Goal: Task Accomplishment & Management: Use online tool/utility

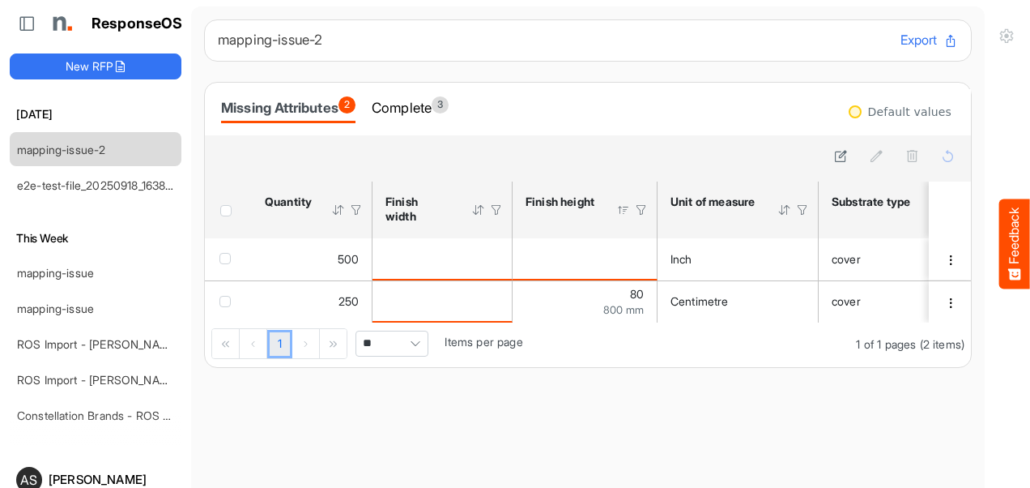
click at [304, 103] on div "Missing Attributes 2" at bounding box center [288, 107] width 134 height 23
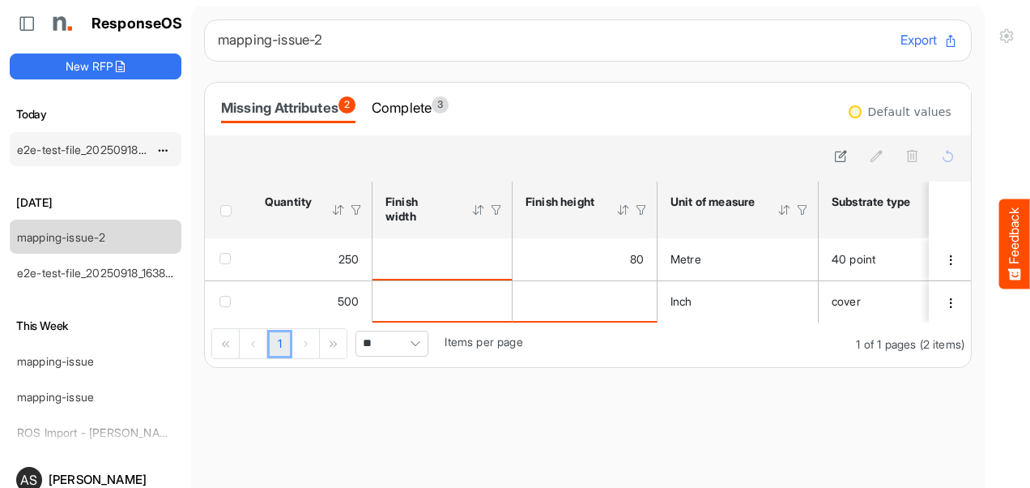
click at [107, 160] on div "e2e-test-file_20250918_163829 (1)" at bounding box center [83, 149] width 144 height 32
click at [104, 156] on div "e2e-test-file_20250918_163829 (1)" at bounding box center [83, 149] width 144 height 32
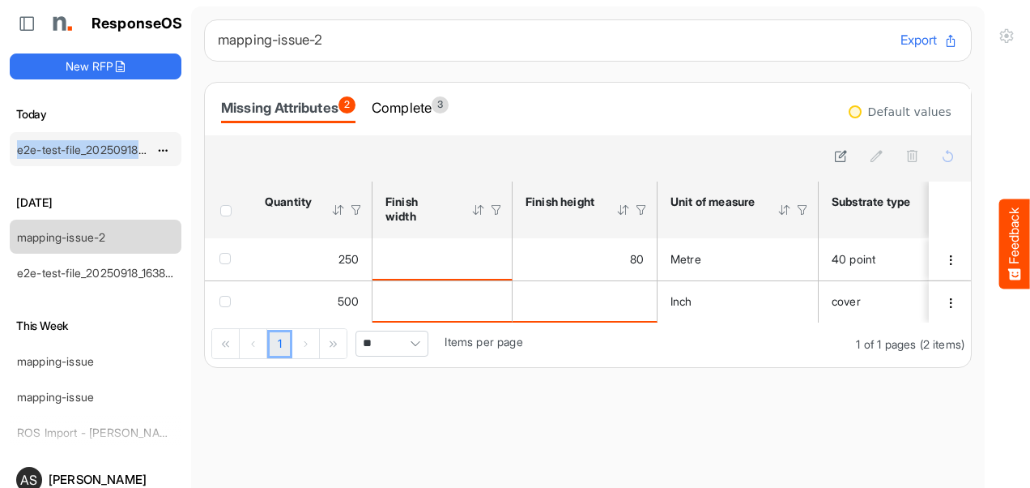
click at [28, 149] on link "e2e-test-file_20250918_163829 (1)" at bounding box center [105, 150] width 176 height 14
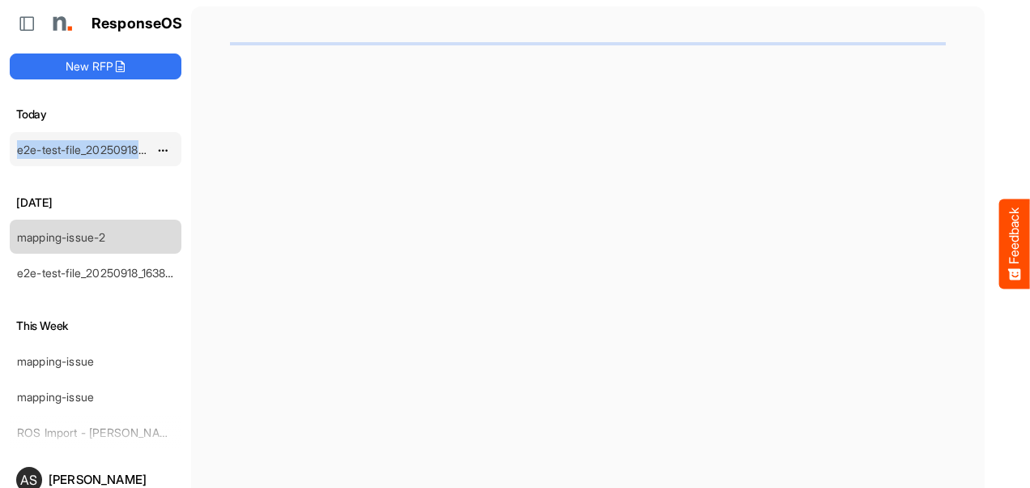
click at [28, 149] on link "e2e-test-file_20250918_163829 (1)" at bounding box center [105, 150] width 176 height 14
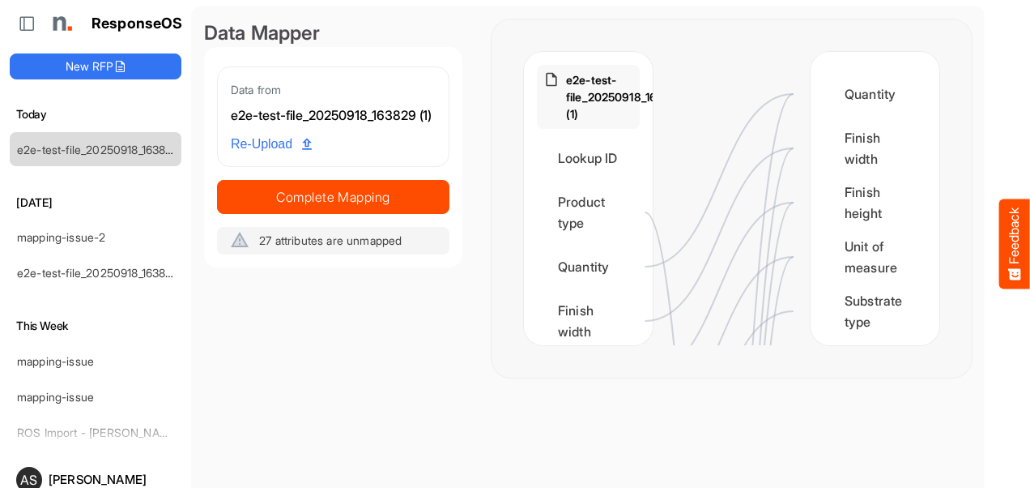
click at [305, 238] on div "Data from e2e-test-file_20250918_163829 (1) Re-Upload Complete Mapping 27 attri…" at bounding box center [333, 160] width 232 height 188
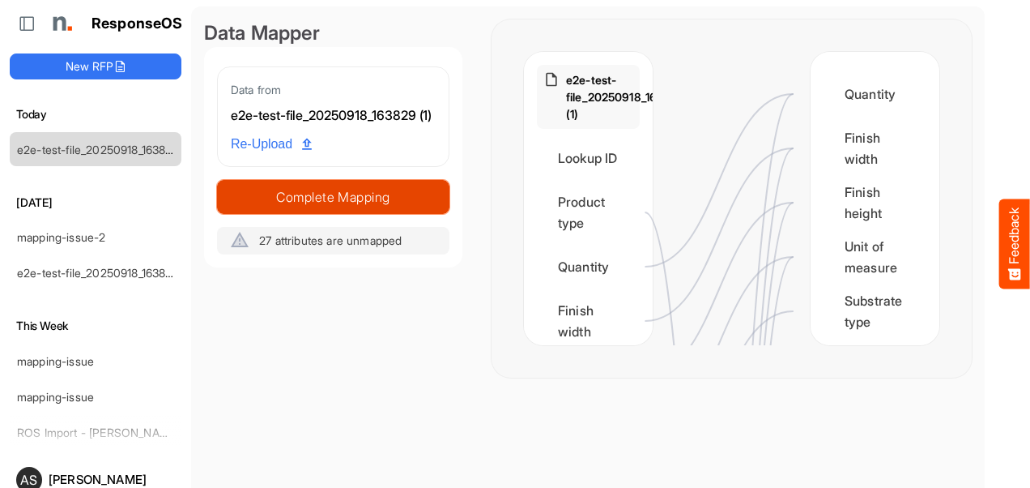
click at [297, 208] on span "Complete Mapping" at bounding box center [333, 197] width 231 height 23
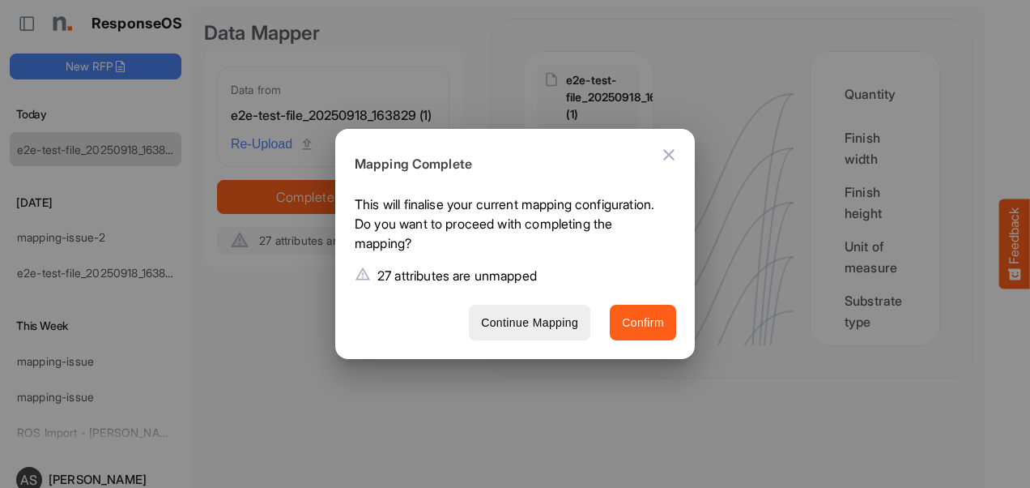
click at [627, 331] on span "Confirm" at bounding box center [643, 323] width 42 height 20
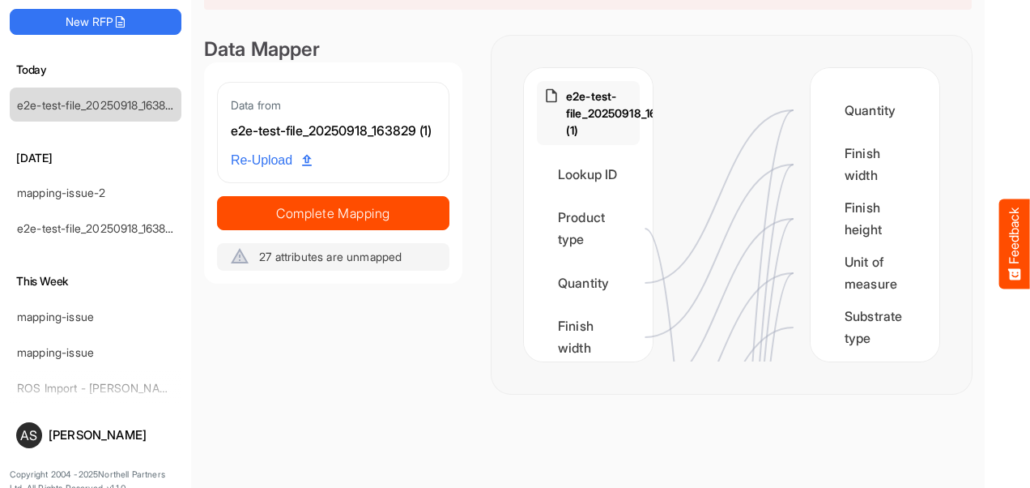
scroll to position [37, 0]
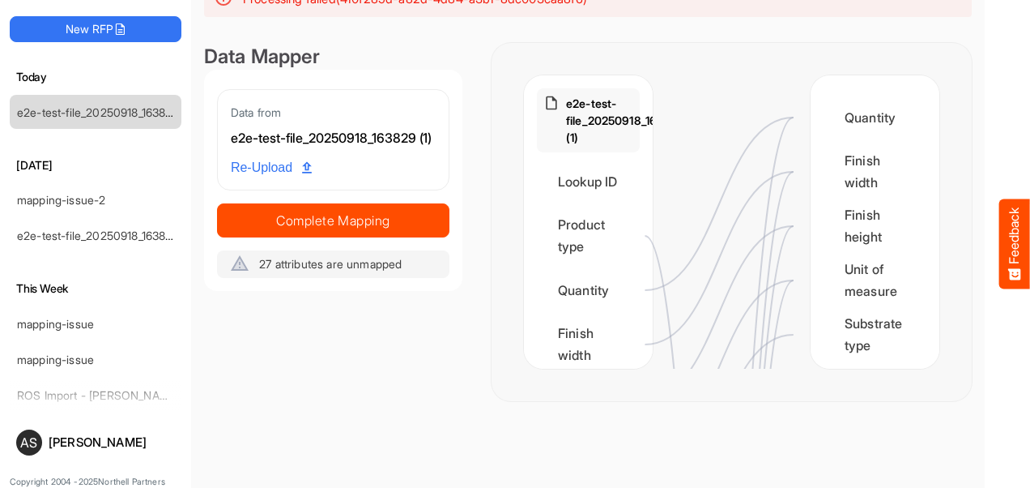
click at [92, 394] on div "[DATE] e2e-test-file_20250918_163829 (1) [DATE] mapping-issue-2 e2e-test-file_2…" at bounding box center [96, 238] width 172 height 341
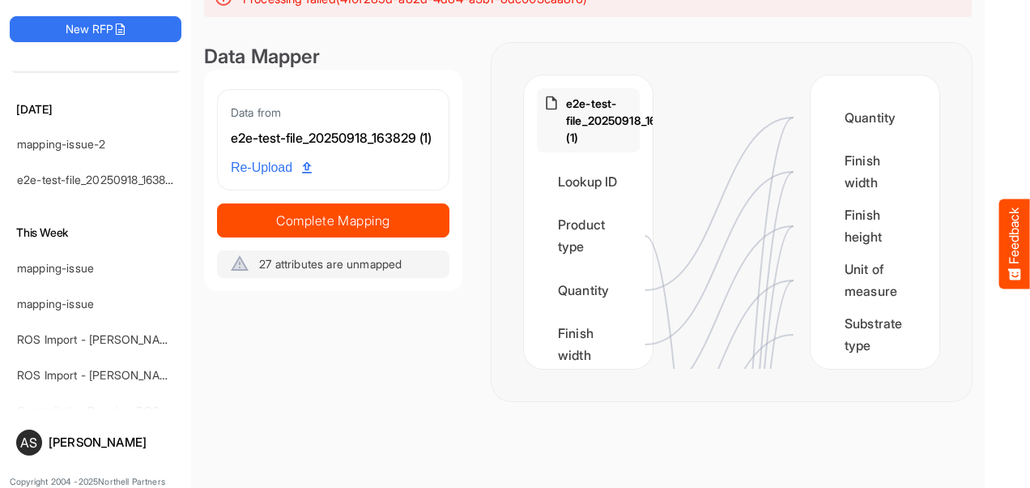
scroll to position [71, 0]
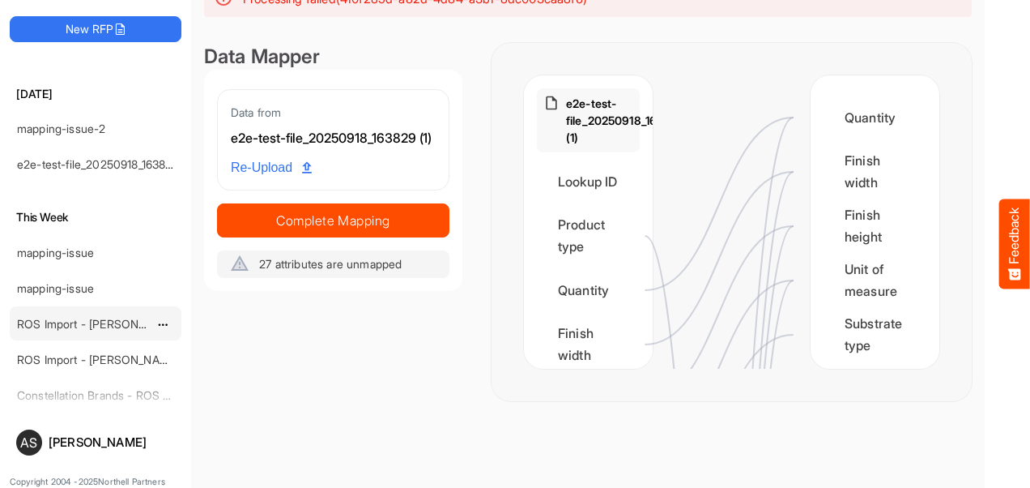
click at [104, 328] on div "ROS Import - [PERSON_NAME] - Final (short)" at bounding box center [83, 323] width 144 height 32
click at [99, 323] on link "ROS Import - [PERSON_NAME] - Final (short)" at bounding box center [134, 324] width 235 height 14
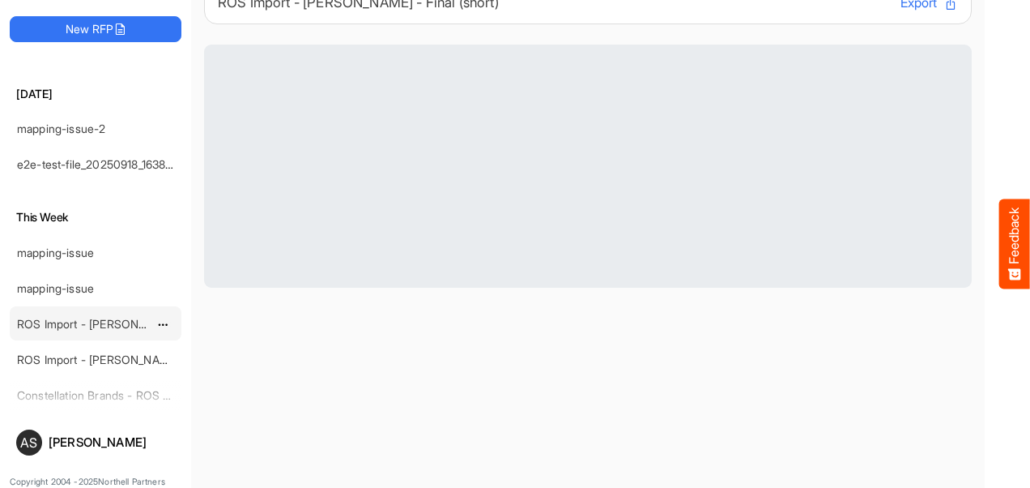
click at [99, 323] on link "ROS Import - [PERSON_NAME] - Final (short)" at bounding box center [134, 324] width 235 height 14
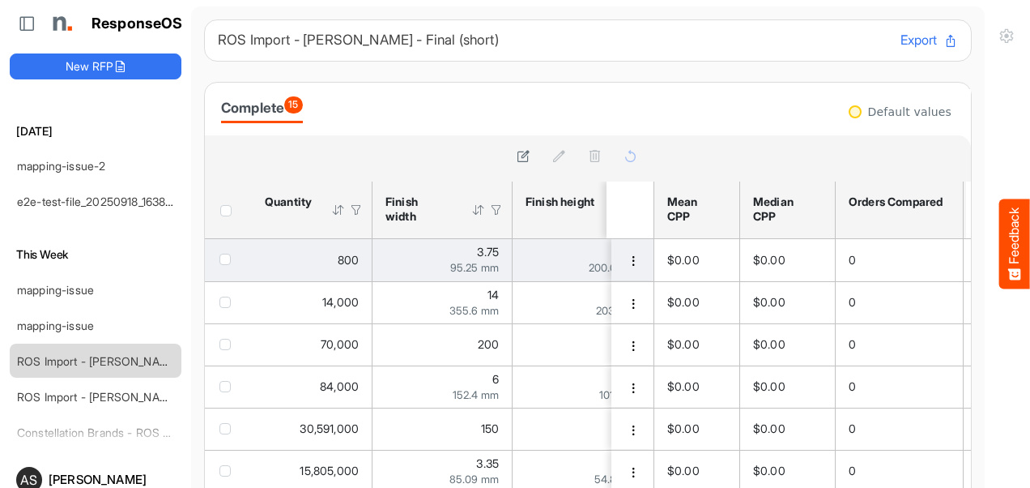
click at [612, 269] on td "bbf4b09b-9ee3-4772-9067-503c888c94c5 is template cell Column Header" at bounding box center [634, 260] width 45 height 42
click at [628, 259] on span "dropdownbutton" at bounding box center [633, 260] width 11 height 11
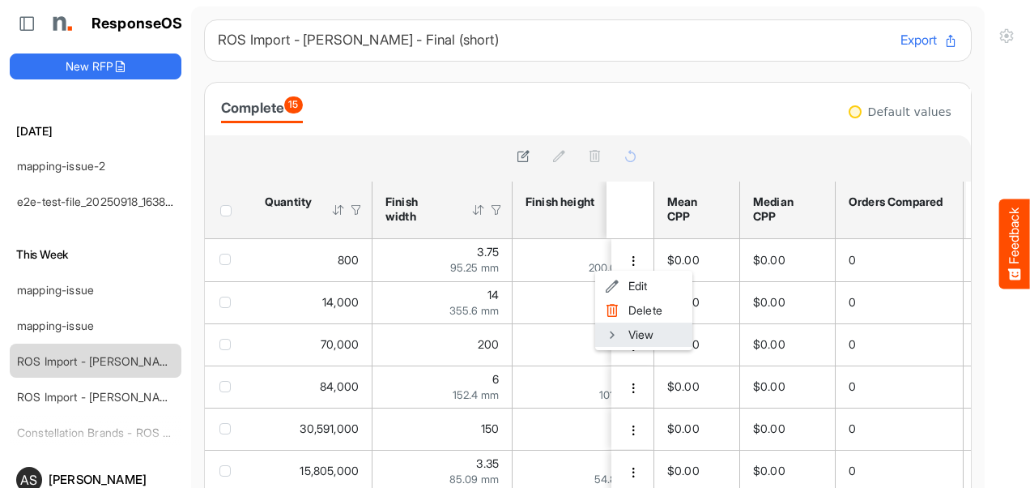
click at [638, 340] on li "View" at bounding box center [643, 334] width 97 height 24
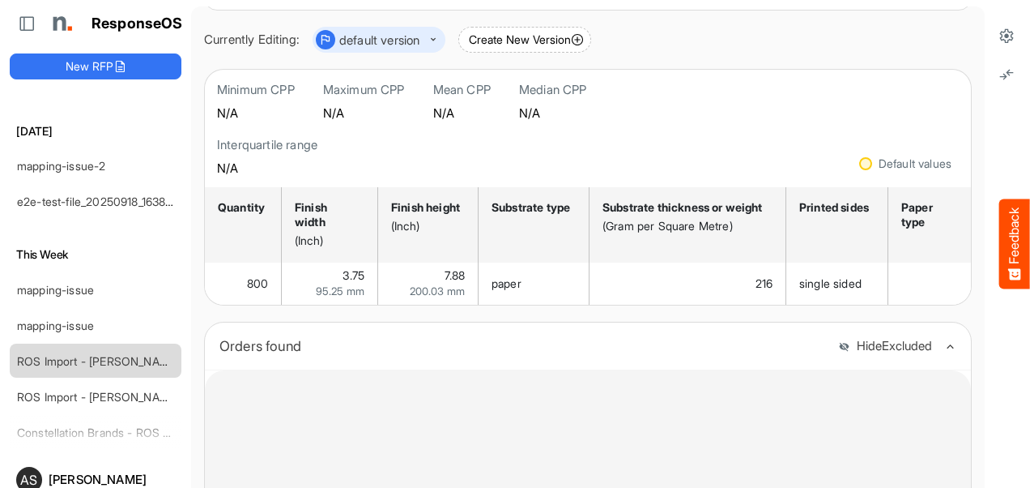
scroll to position [45, 0]
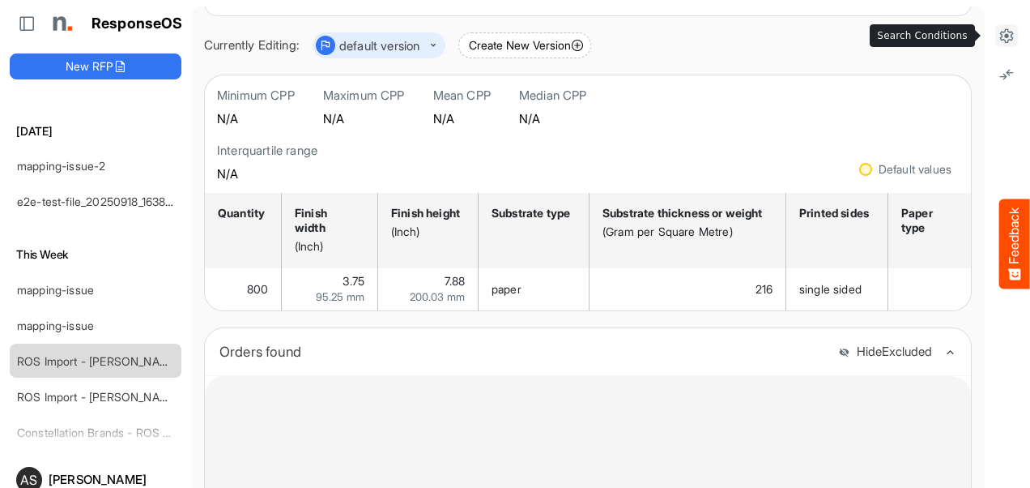
click at [999, 40] on icon at bounding box center [1007, 36] width 16 height 16
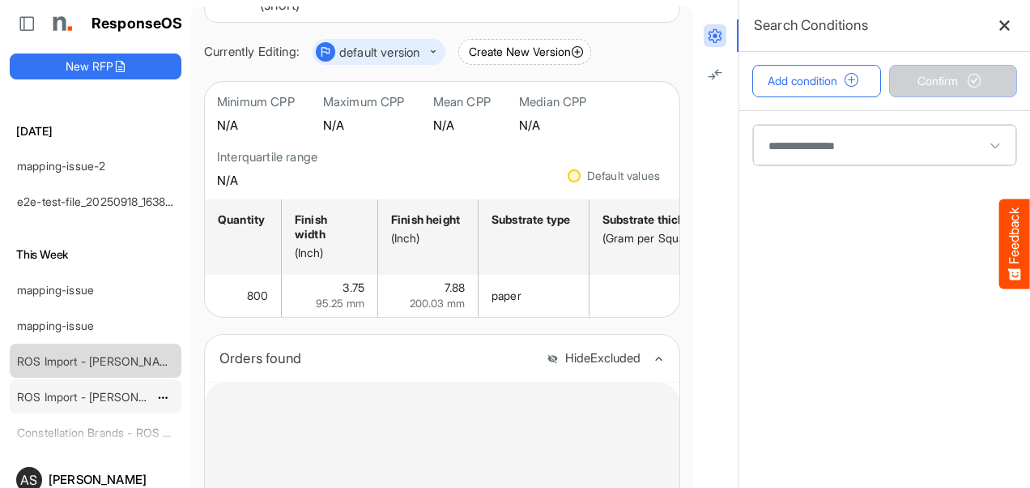
click at [66, 392] on link "ROS Import - [PERSON_NAME] - Final (short)" at bounding box center [134, 397] width 235 height 14
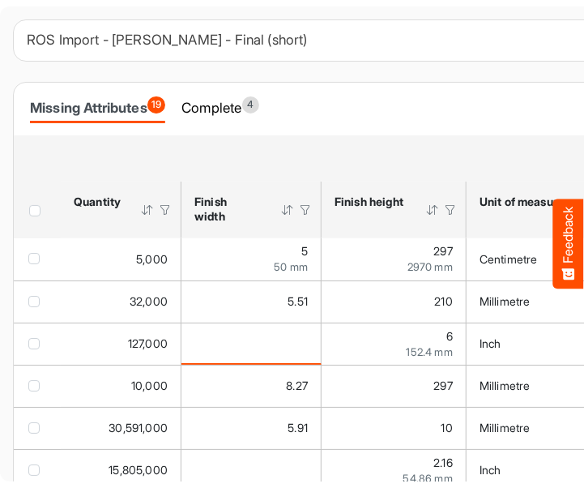
click at [484, 69] on div "ROS Import - [PERSON_NAME] - Final (short) Export Missing Attributes 19 Complet…" at bounding box center [415, 346] width 804 height 655
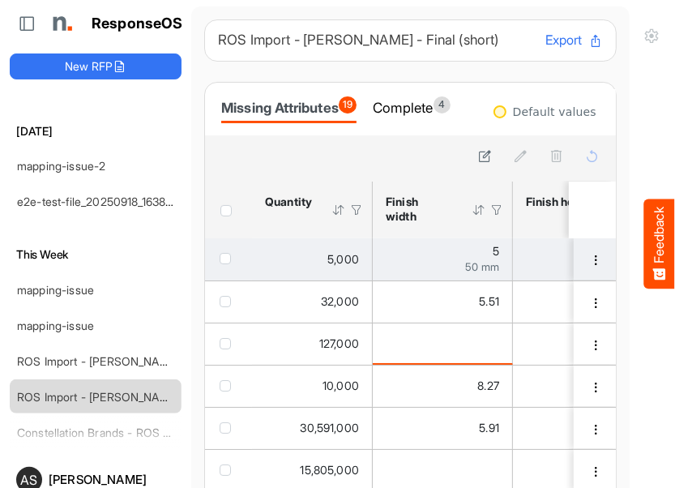
click at [220, 259] on span "checkbox" at bounding box center [225, 258] width 11 height 11
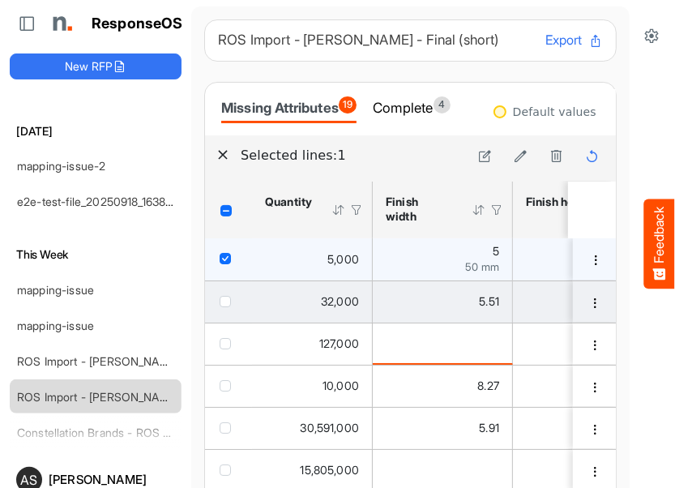
click at [220, 302] on span "checkbox" at bounding box center [225, 301] width 11 height 11
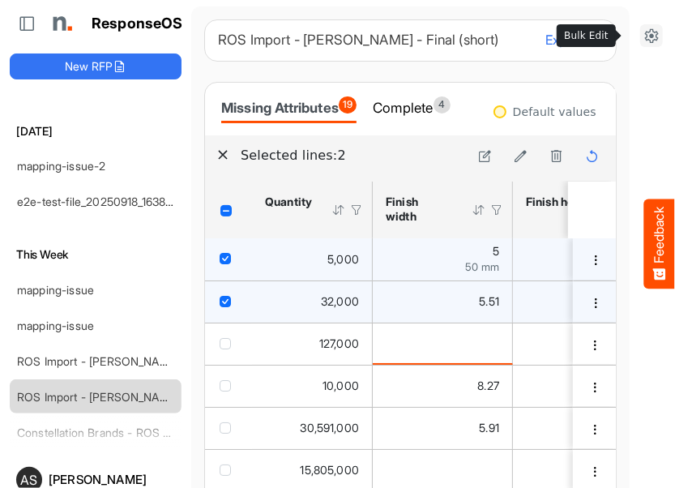
click at [643, 42] on icon at bounding box center [651, 36] width 16 height 16
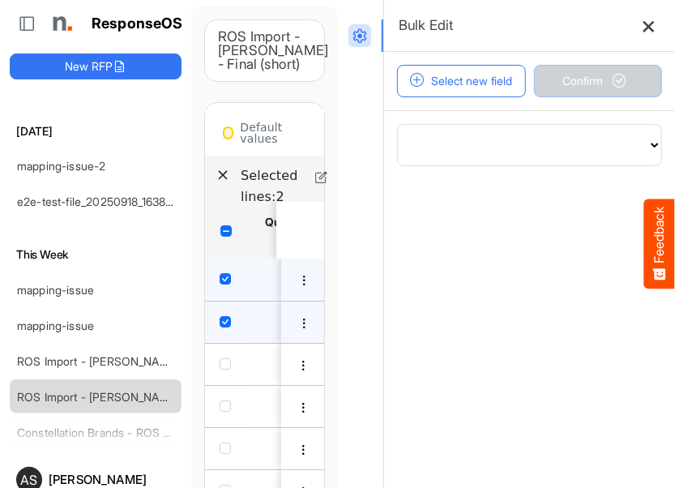
click at [642, 20] on icon at bounding box center [649, 26] width 14 height 14
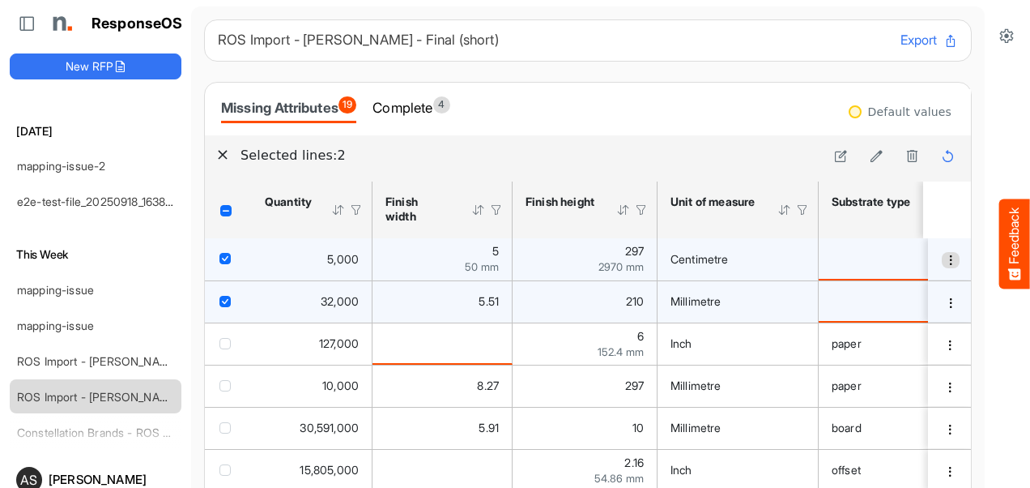
click at [942, 266] on button "dropdownbutton" at bounding box center [951, 260] width 18 height 16
click at [423, 99] on div "Complete 4" at bounding box center [411, 107] width 77 height 23
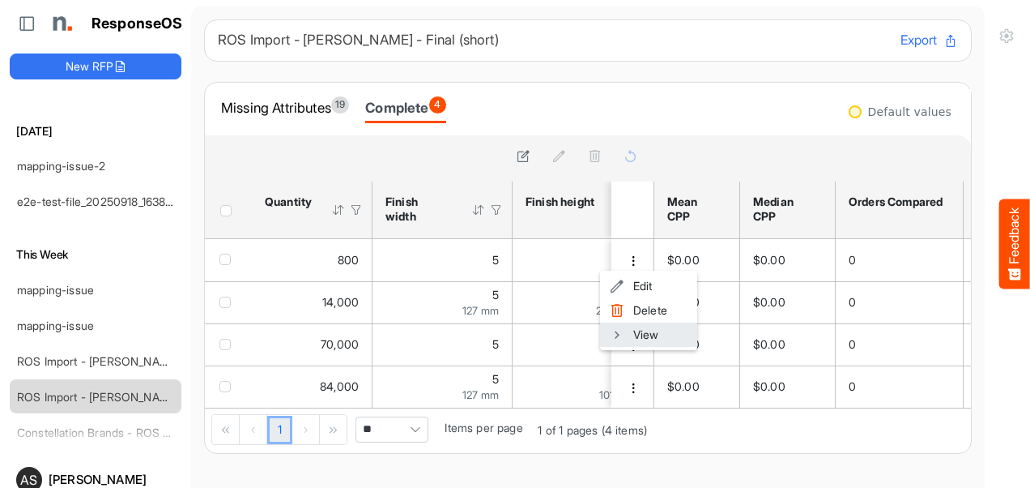
click at [646, 329] on li "View" at bounding box center [648, 334] width 97 height 24
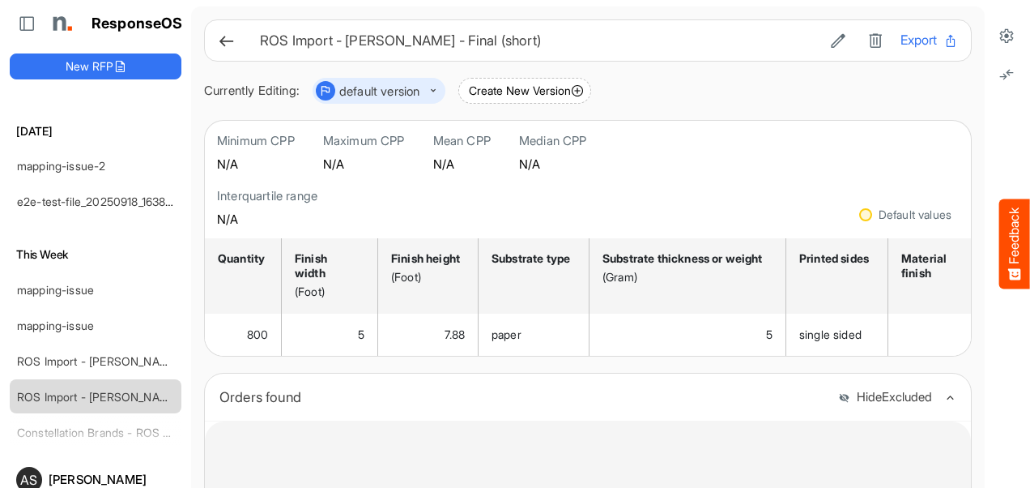
click at [228, 43] on icon at bounding box center [226, 40] width 17 height 17
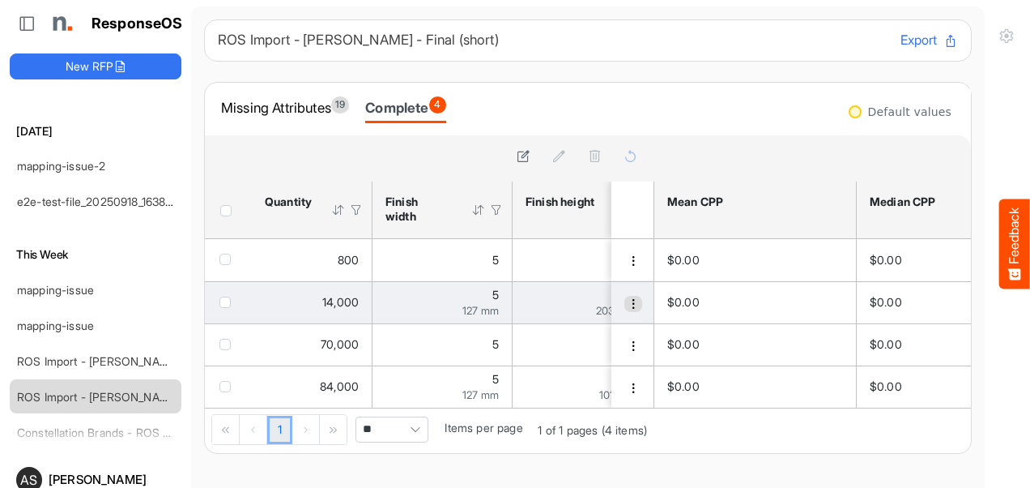
click at [628, 306] on span "dropdownbutton" at bounding box center [633, 303] width 11 height 11
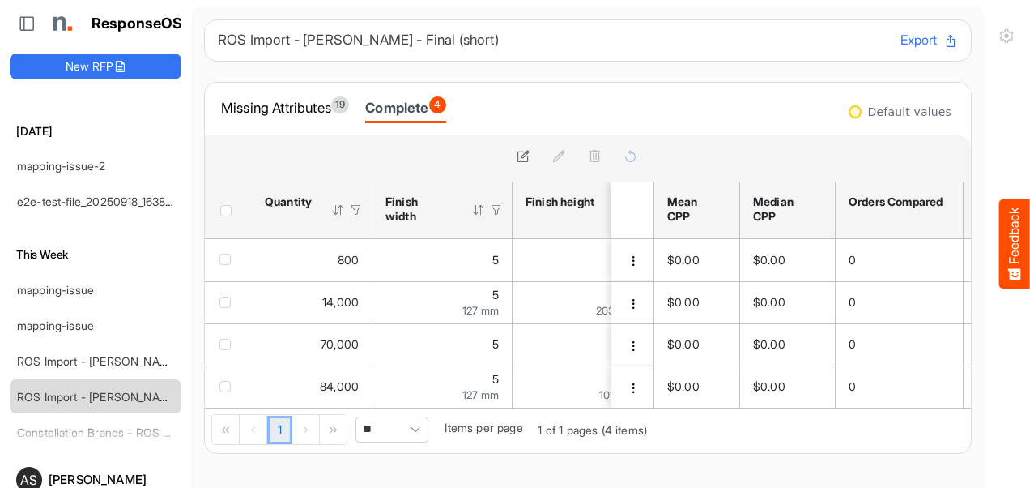
click at [99, 426] on div "[DATE] e2e-test-file_20250918_163829 (1) [DATE] mapping-issue-2 e2e-test-file_2…" at bounding box center [96, 275] width 172 height 341
click at [83, 397] on div "ROS Import - [PERSON_NAME] - Final (short)" at bounding box center [83, 396] width 144 height 32
click at [23, 394] on link "ROS Import - [PERSON_NAME] - Final (short)" at bounding box center [134, 397] width 235 height 14
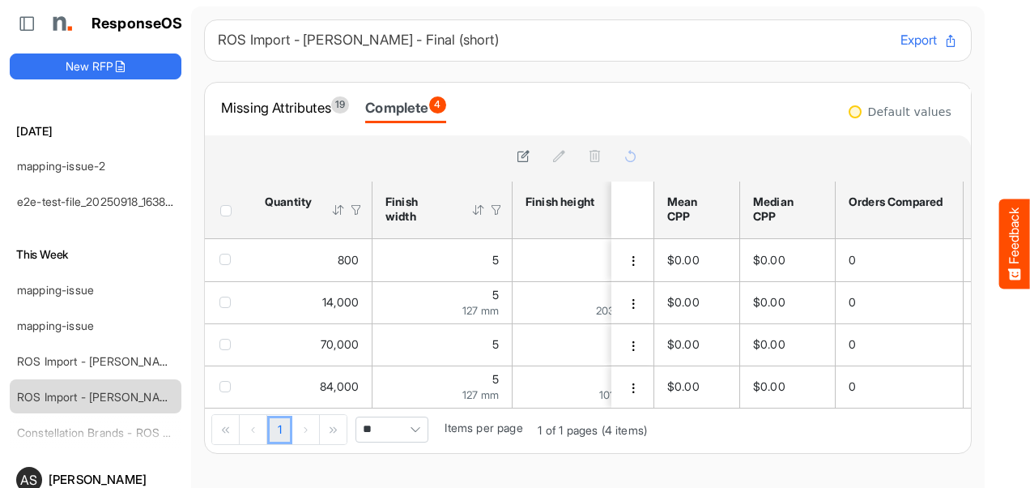
click at [85, 431] on div "[DATE] e2e-test-file_20250918_163829 (1) [DATE] mapping-issue-2 e2e-test-file_2…" at bounding box center [96, 275] width 172 height 341
click at [75, 429] on div "[DATE] e2e-test-file_20250918_163829 (1) [DATE] mapping-issue-2 e2e-test-file_2…" at bounding box center [96, 275] width 172 height 341
click at [47, 429] on div "[DATE] e2e-test-file_20250918_163829 (1) [DATE] mapping-issue-2 e2e-test-file_2…" at bounding box center [96, 275] width 172 height 341
click at [34, 424] on div "[DATE] e2e-test-file_20250918_163829 (1) [DATE] mapping-issue-2 e2e-test-file_2…" at bounding box center [96, 275] width 172 height 341
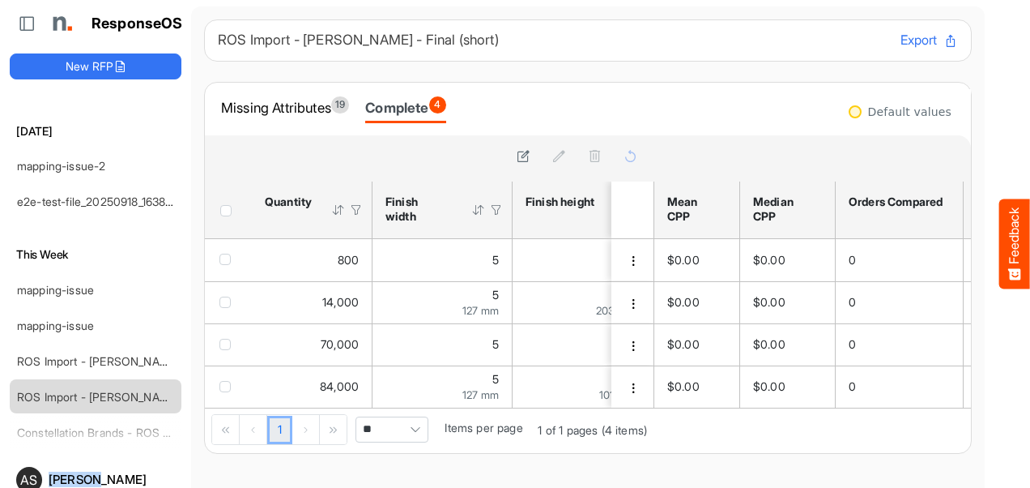
click at [34, 424] on div "[DATE] e2e-test-file_20250918_163829 (1) [DATE] mapping-issue-2 e2e-test-file_2…" at bounding box center [96, 275] width 172 height 341
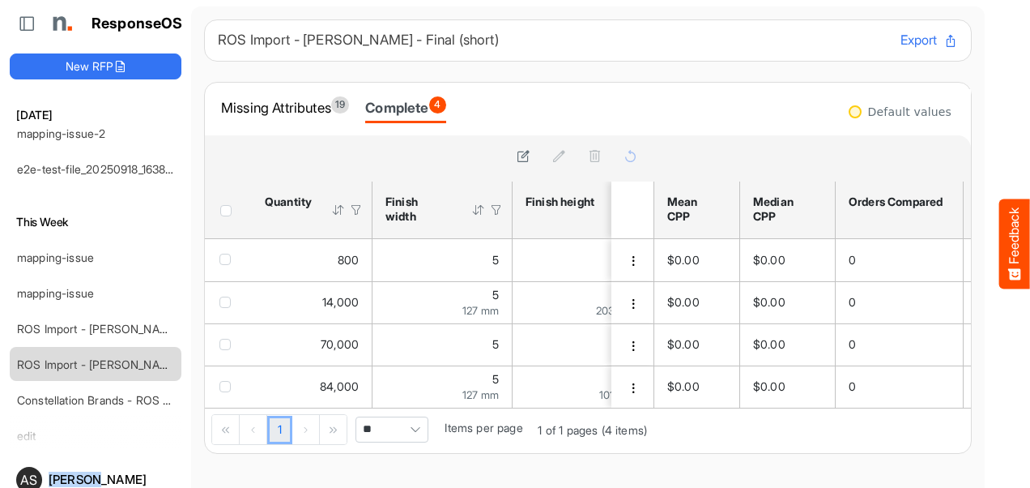
scroll to position [136, 0]
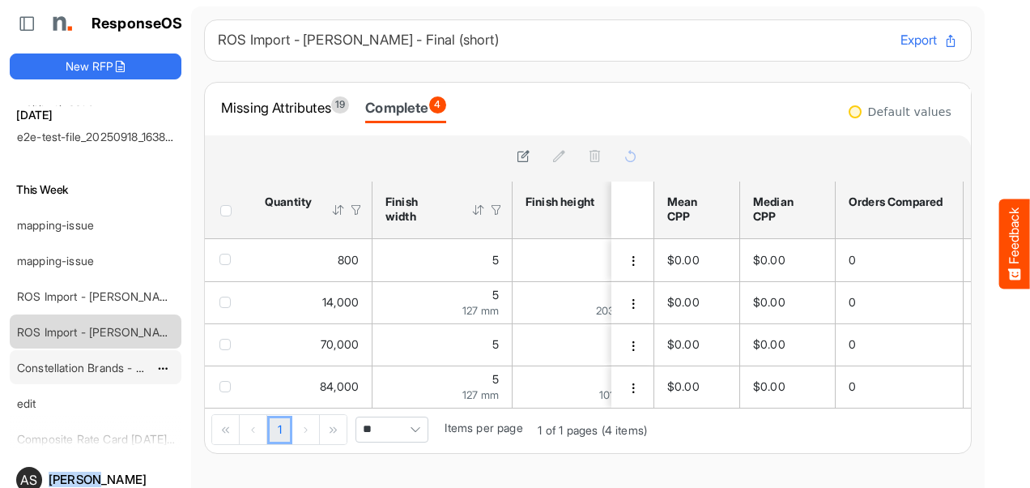
click at [68, 365] on link "Constellation Brands - ROS prices" at bounding box center [105, 367] width 177 height 14
